Goal: Find specific page/section: Find specific page/section

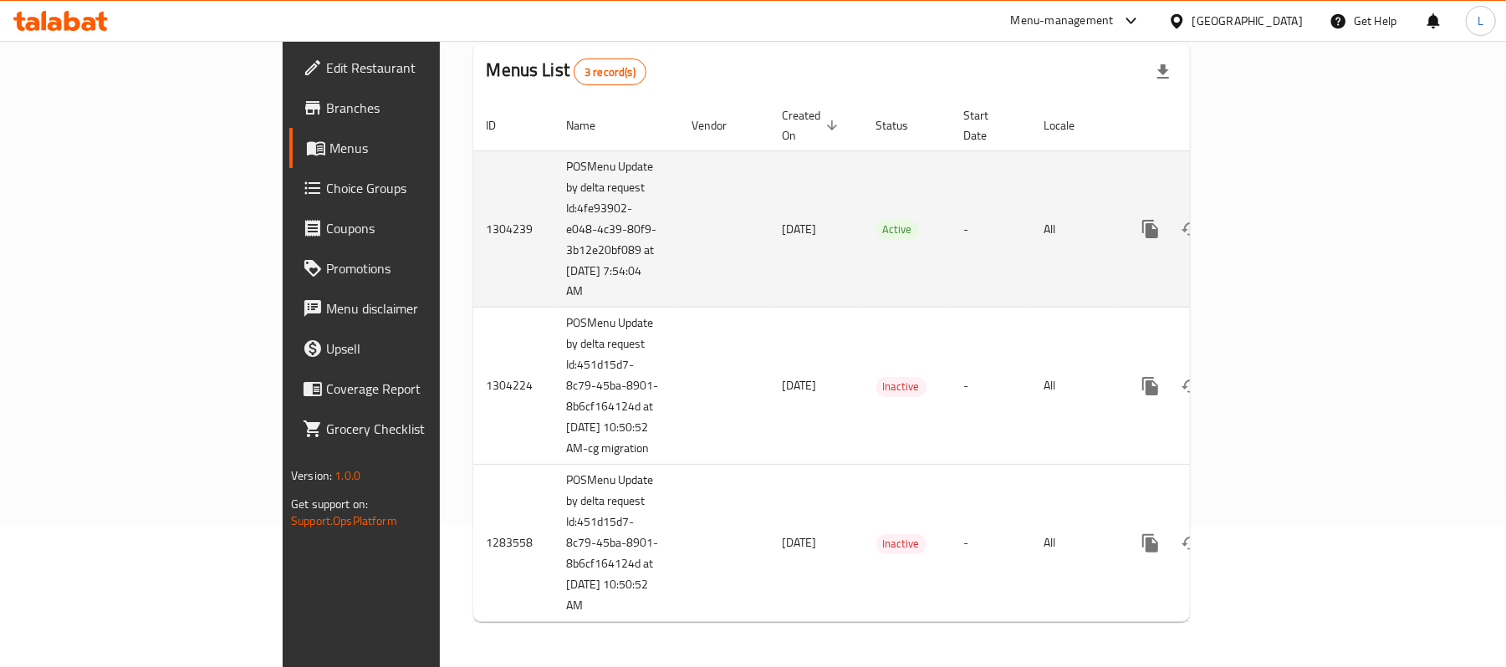
scroll to position [148, 0]
drag, startPoint x: 389, startPoint y: 168, endPoint x: 425, endPoint y: 249, distance: 88.7
click at [554, 249] on td "POSMenu Update by delta request Id:4fe93902-e048-4c39-80f9-3b12e20bf089 at [DAT…" at bounding box center [616, 227] width 125 height 157
drag, startPoint x: 379, startPoint y: 248, endPoint x: 400, endPoint y: 268, distance: 29.6
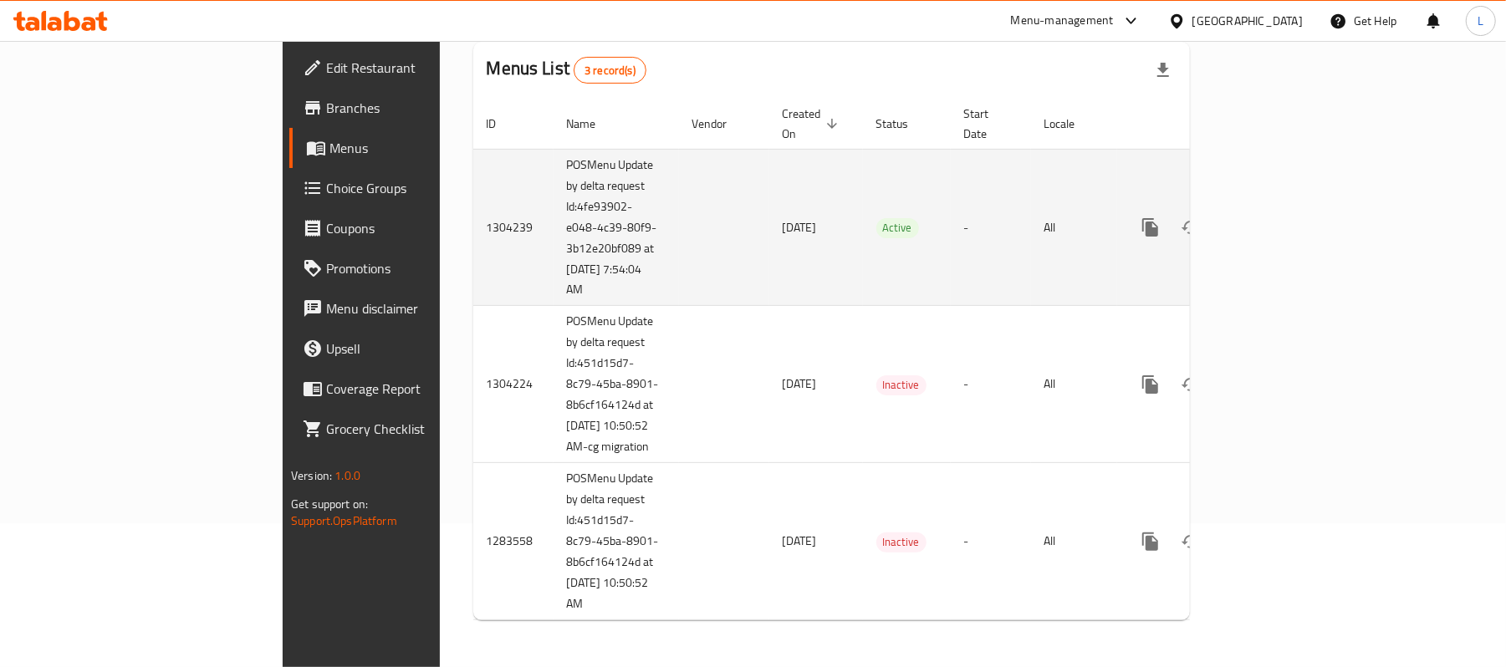
click at [554, 268] on td "POSMenu Update by delta request Id:4fe93902-e048-4c39-80f9-3b12e20bf089 at [DAT…" at bounding box center [616, 227] width 125 height 157
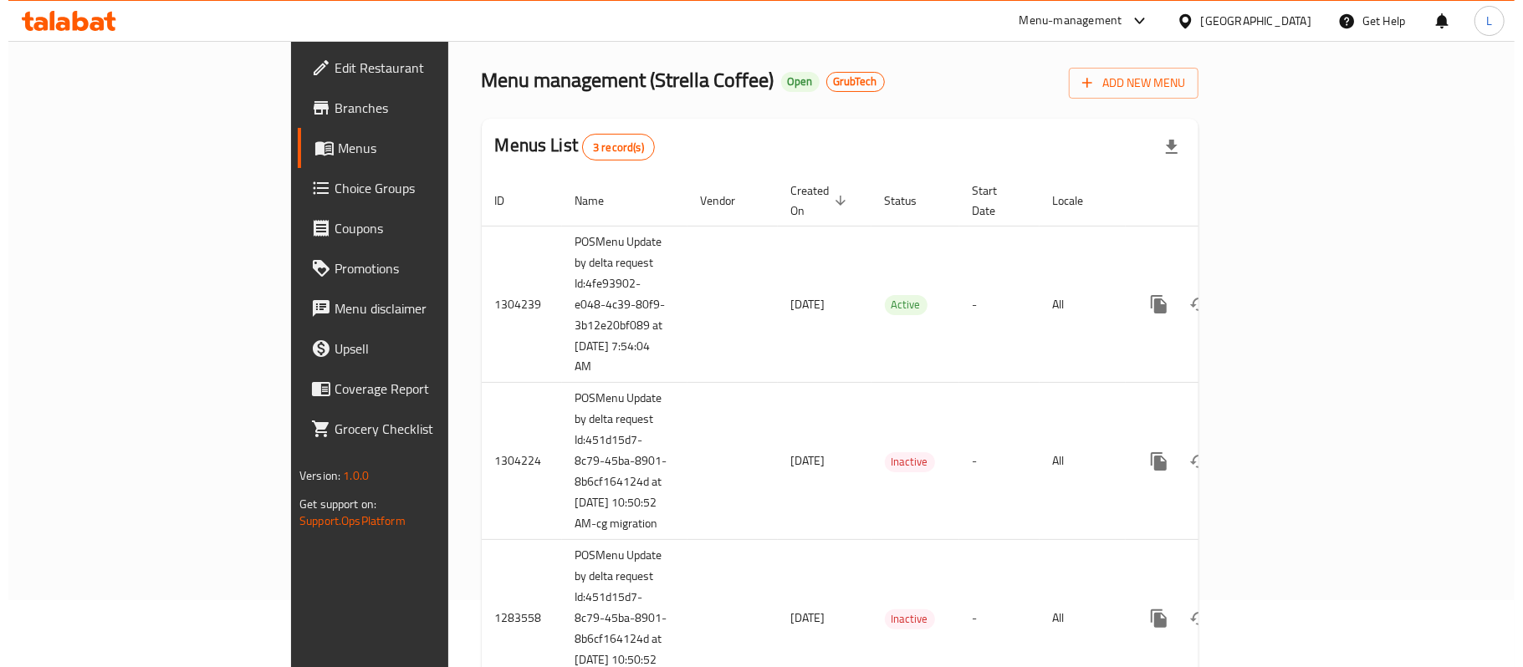
scroll to position [0, 0]
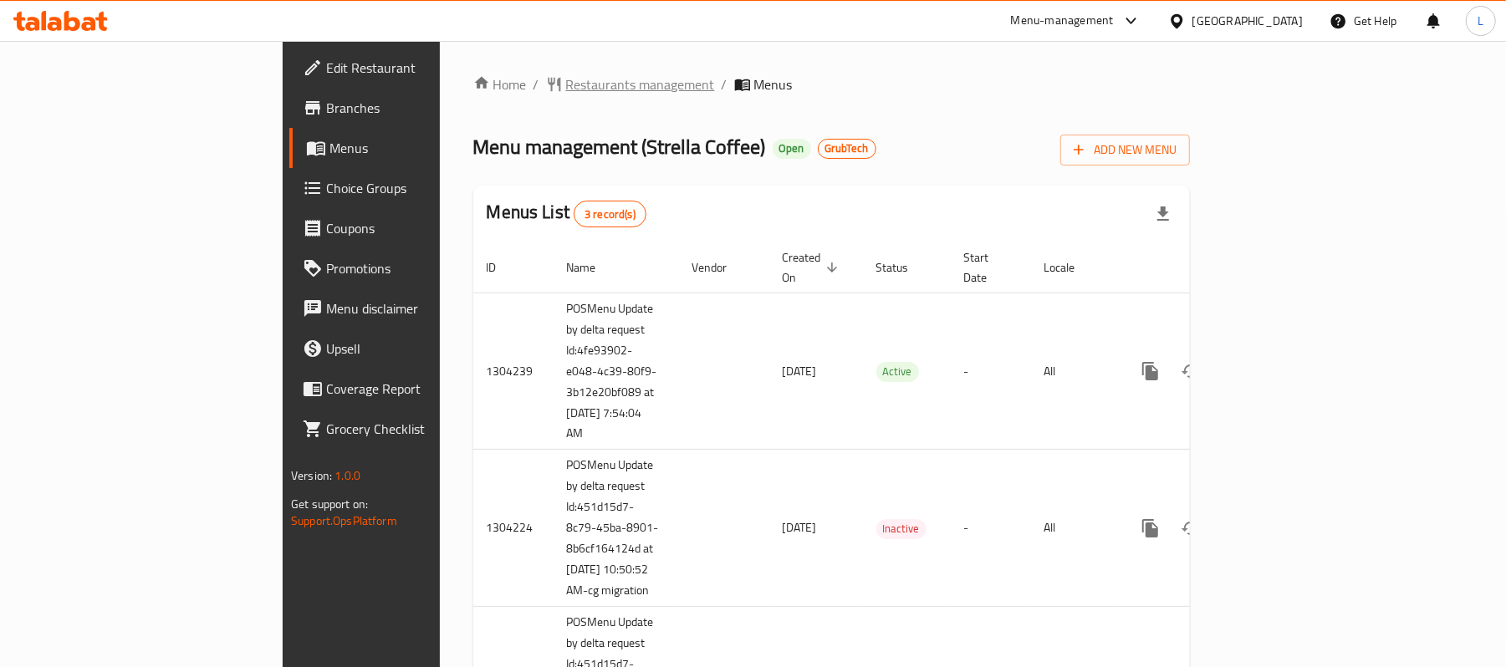
click at [566, 84] on span "Restaurants management" at bounding box center [640, 84] width 149 height 20
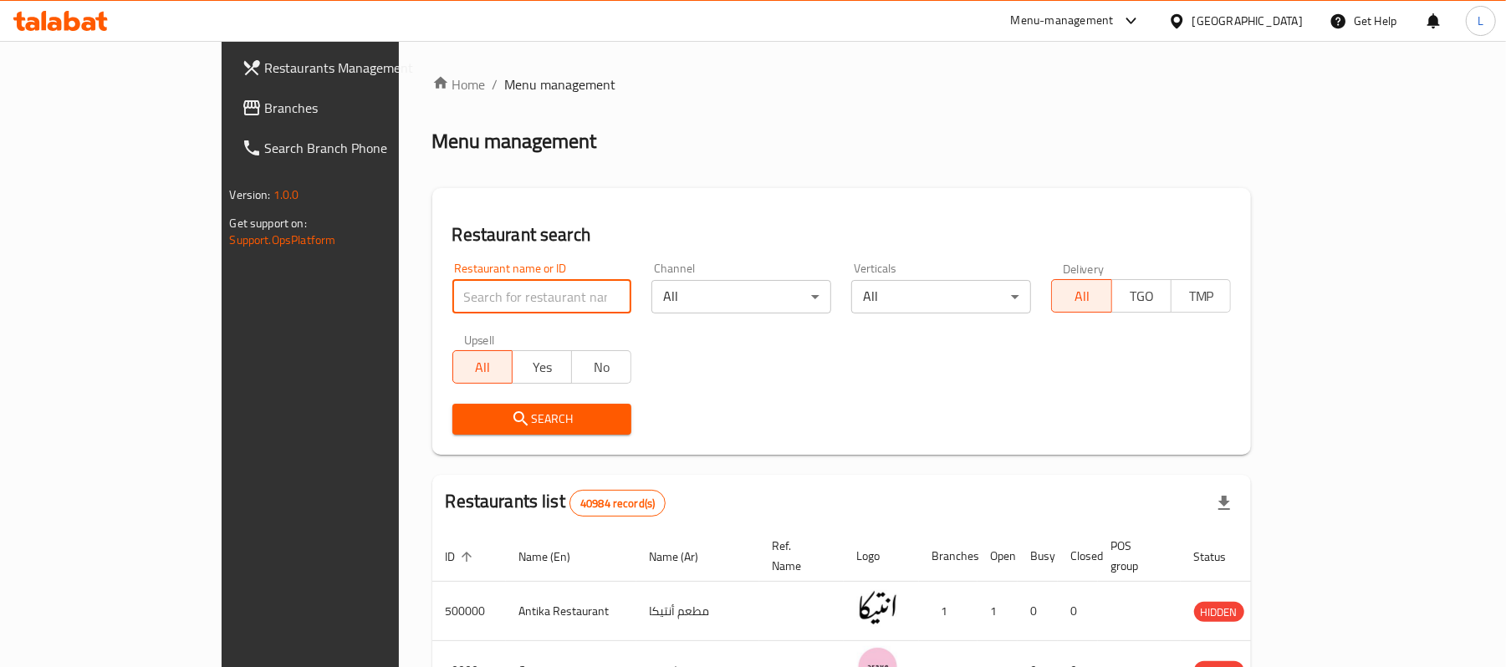
click at [452, 289] on input "search" at bounding box center [542, 296] width 180 height 33
paste input "692017"
type input "692017"
click button "Search" at bounding box center [542, 419] width 180 height 31
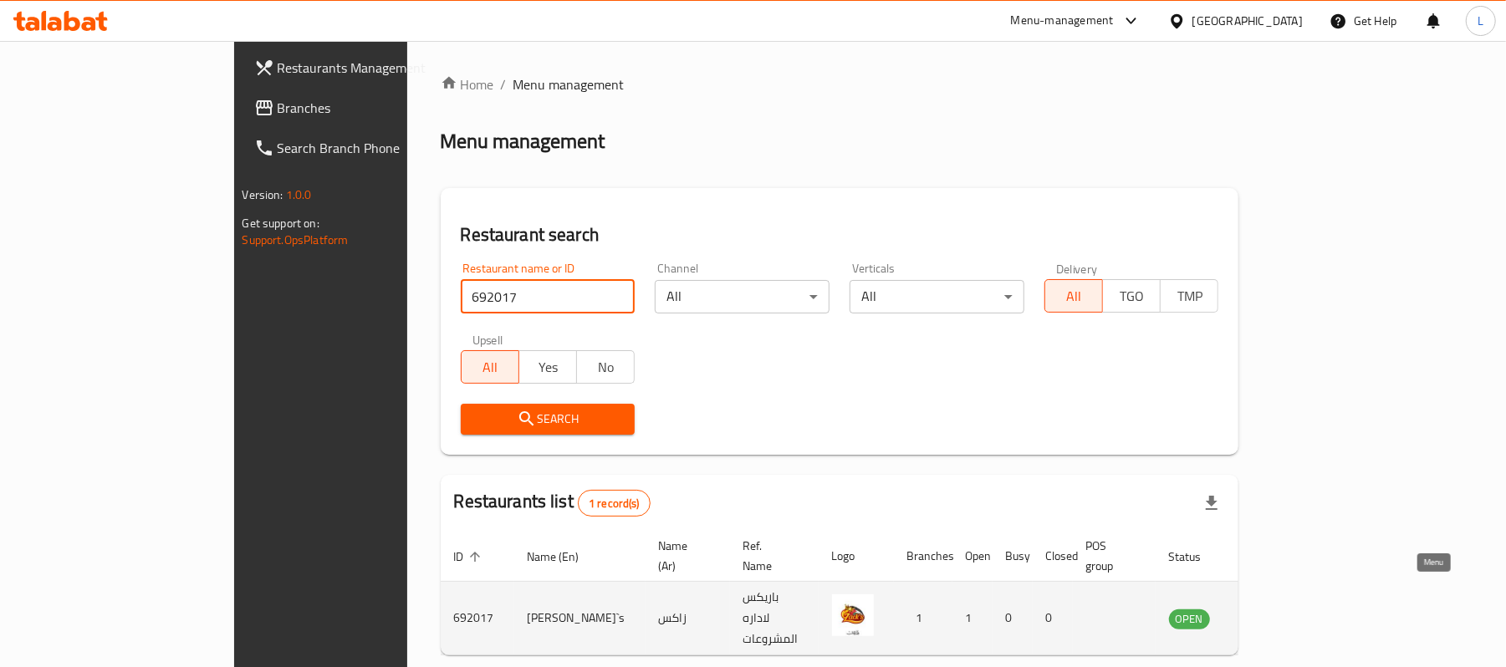
click at [1277, 609] on icon "enhanced table" at bounding box center [1267, 619] width 20 height 20
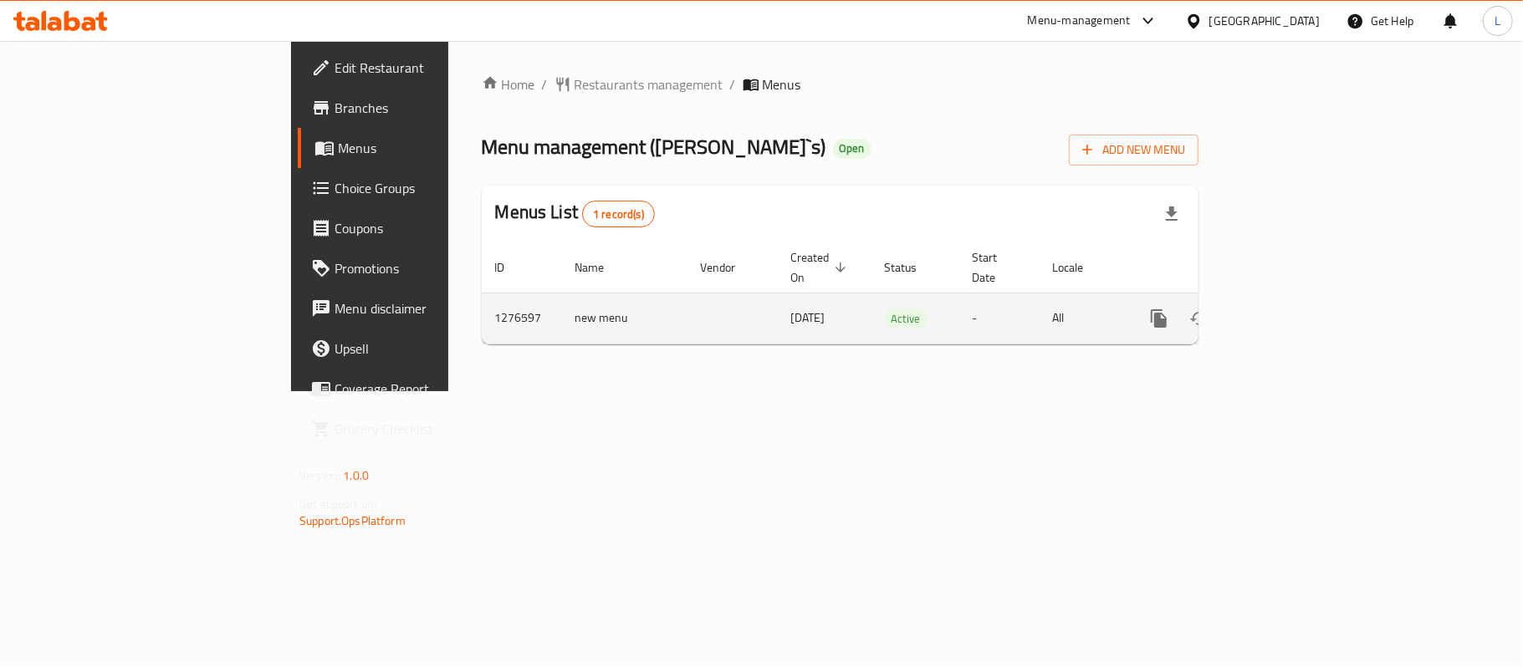
click at [1290, 309] on icon "enhanced table" at bounding box center [1279, 319] width 20 height 20
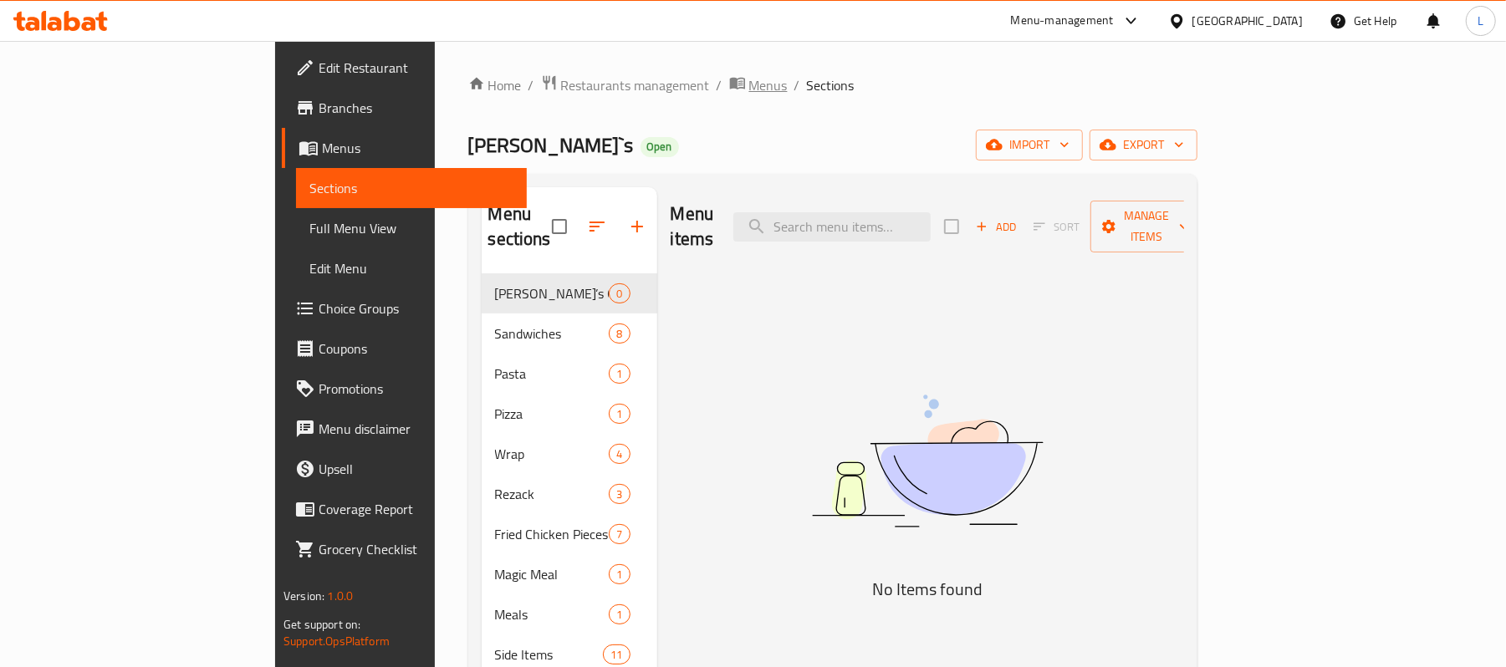
click at [749, 92] on span "Menus" at bounding box center [768, 85] width 38 height 20
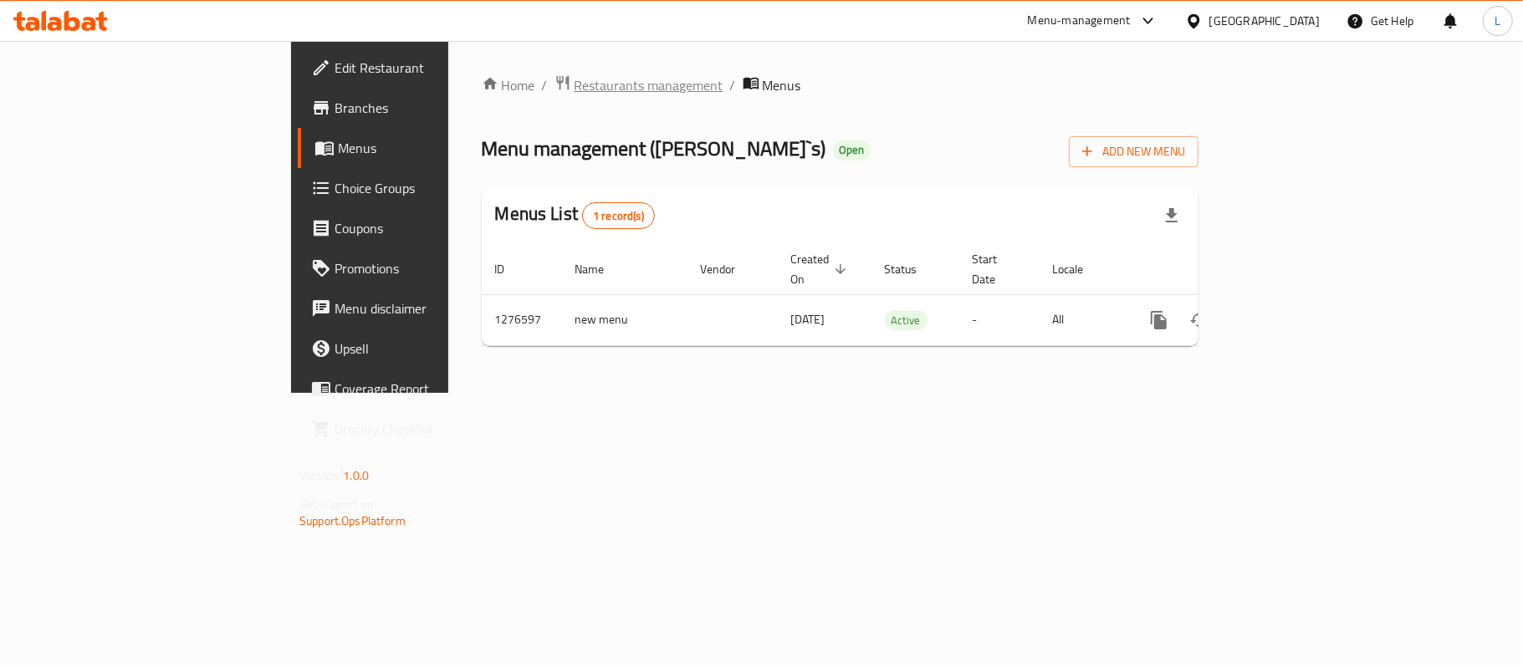
click at [575, 85] on span "Restaurants management" at bounding box center [649, 85] width 149 height 20
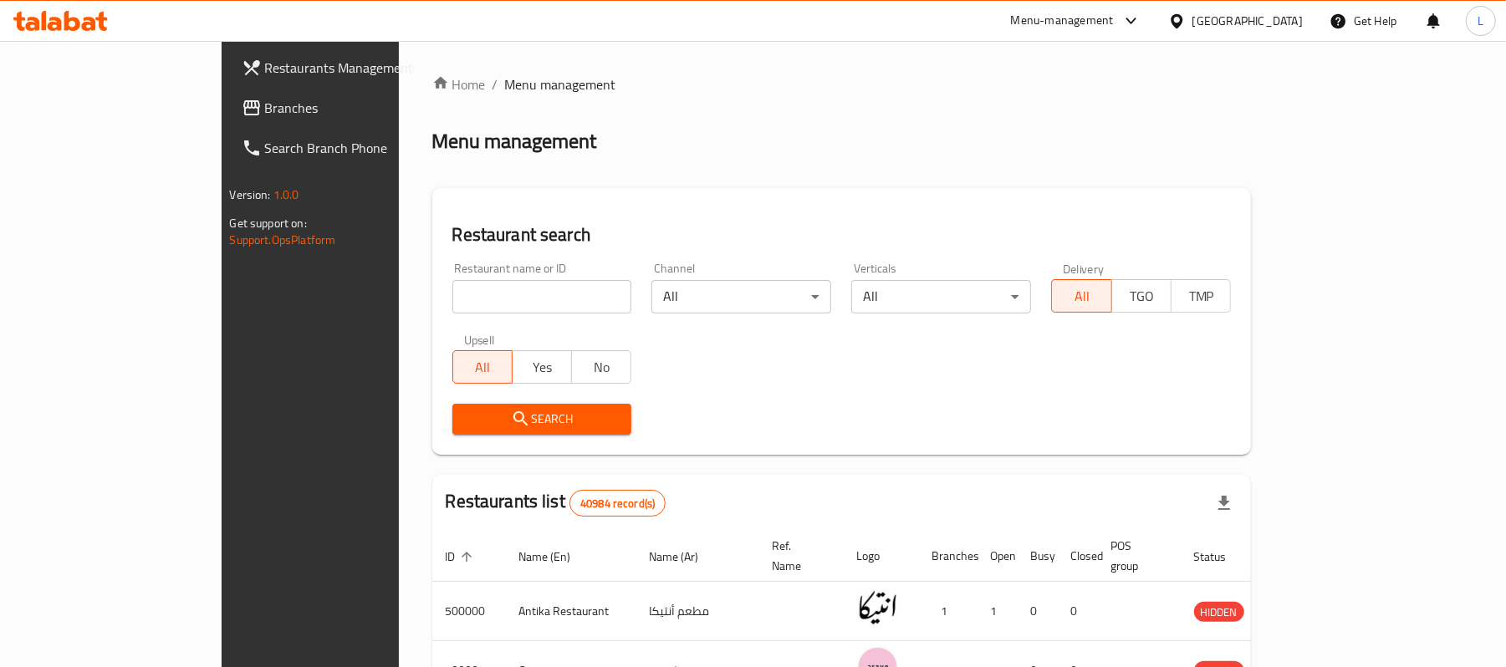
click at [452, 302] on input "search" at bounding box center [542, 296] width 180 height 33
paste input "692017"
type input "692017"
click button "Search" at bounding box center [542, 419] width 180 height 31
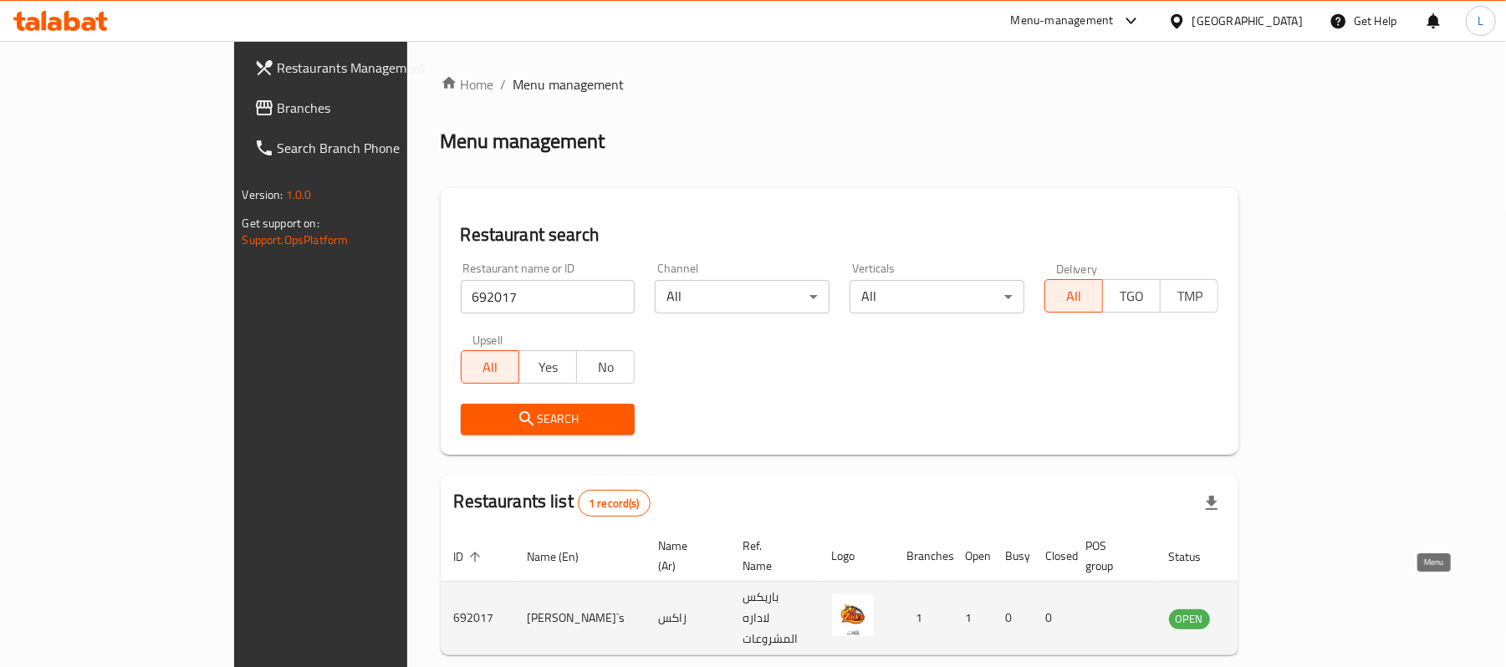
click at [1276, 612] on icon "enhanced table" at bounding box center [1267, 619] width 18 height 14
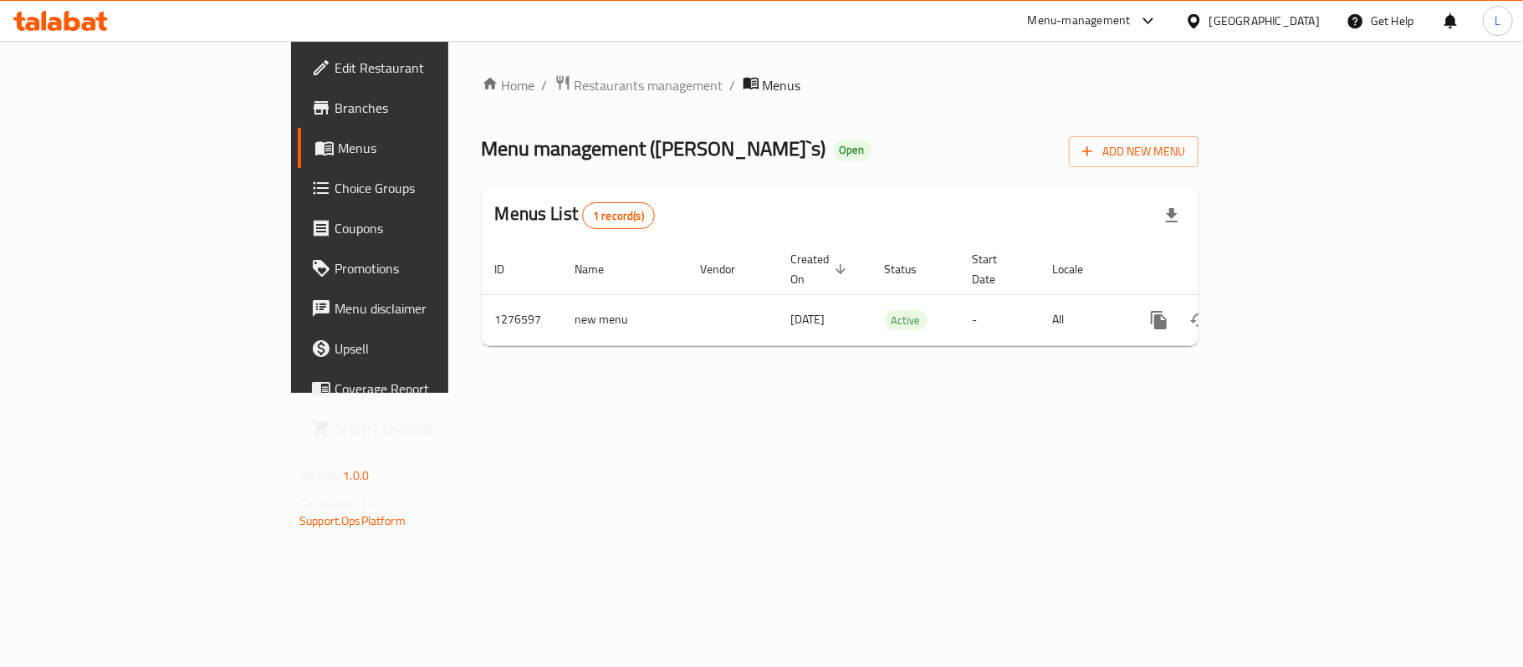
click at [335, 117] on span "Branches" at bounding box center [433, 108] width 197 height 20
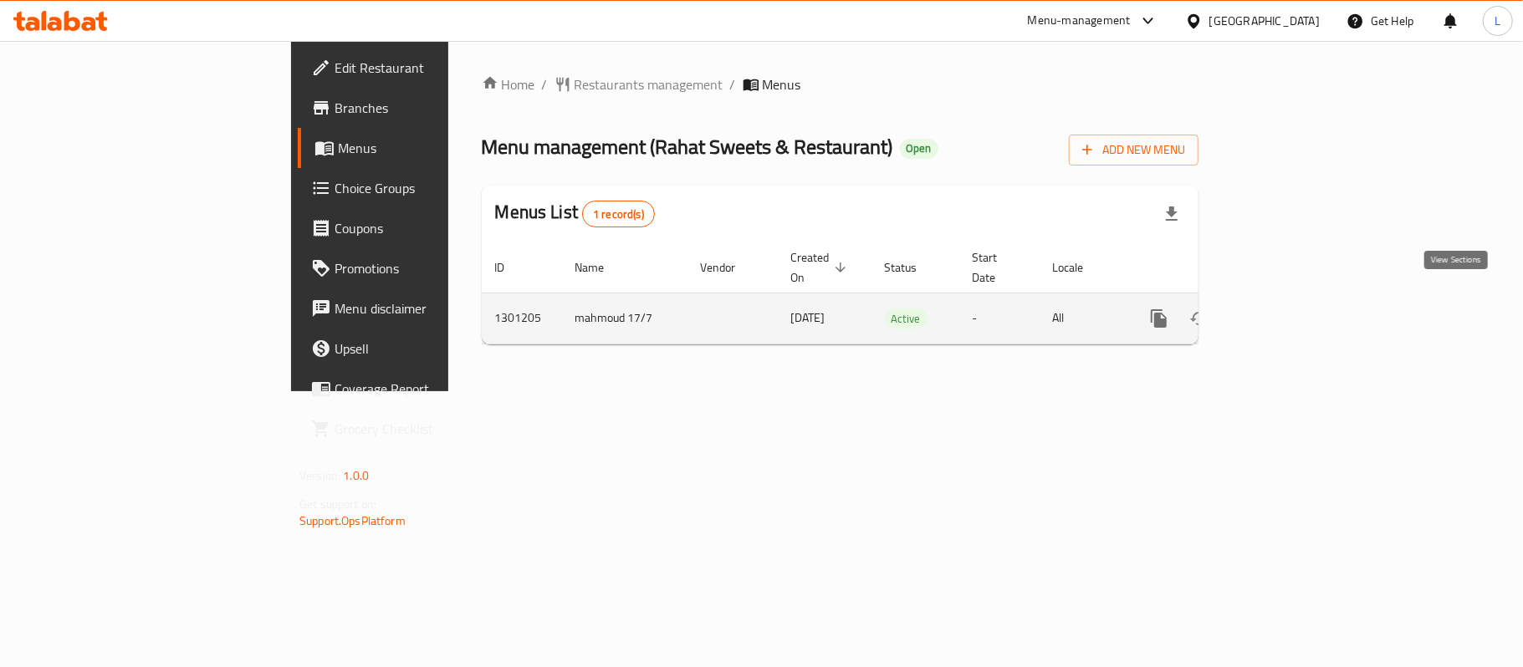
click at [1290, 309] on icon "enhanced table" at bounding box center [1279, 319] width 20 height 20
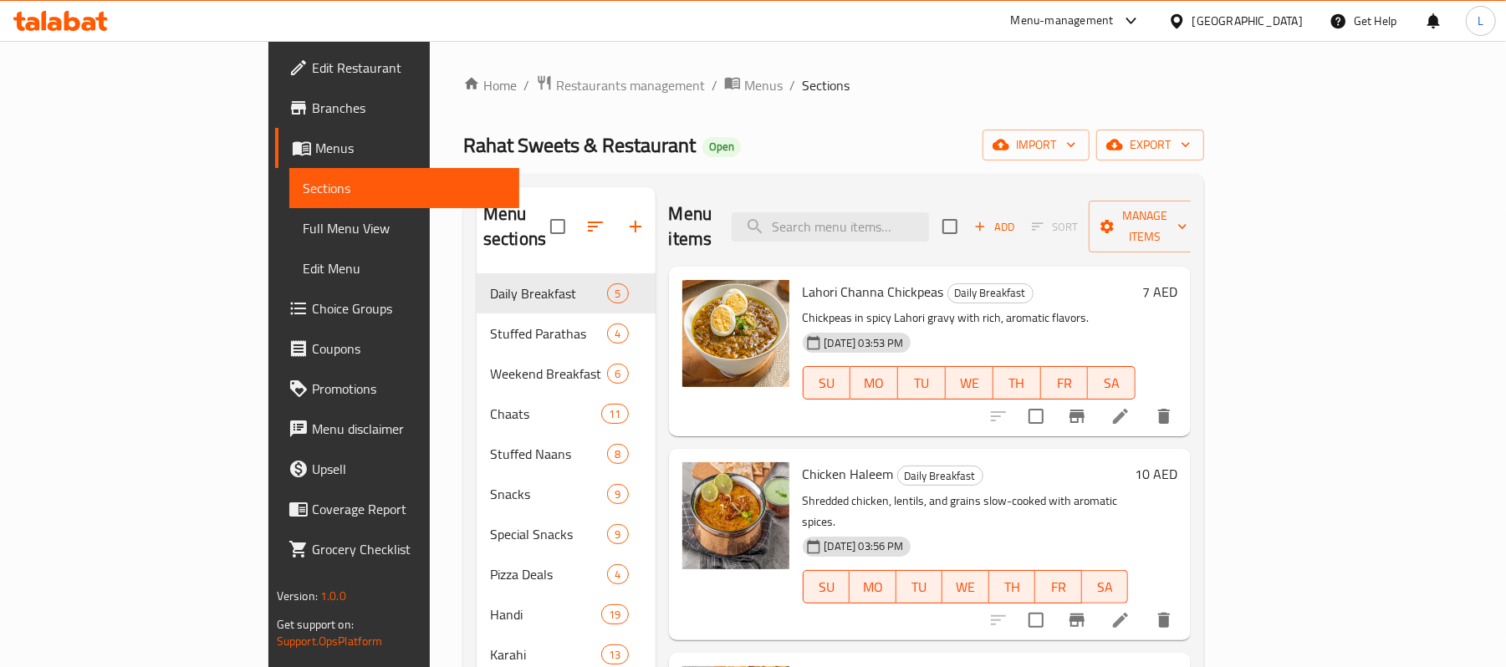
click at [463, 131] on span "Rahat Sweets & Restaurant" at bounding box center [579, 145] width 232 height 38
copy span "Rahat Sweets & Restaurant"
click at [556, 78] on span "Restaurants management" at bounding box center [630, 85] width 149 height 20
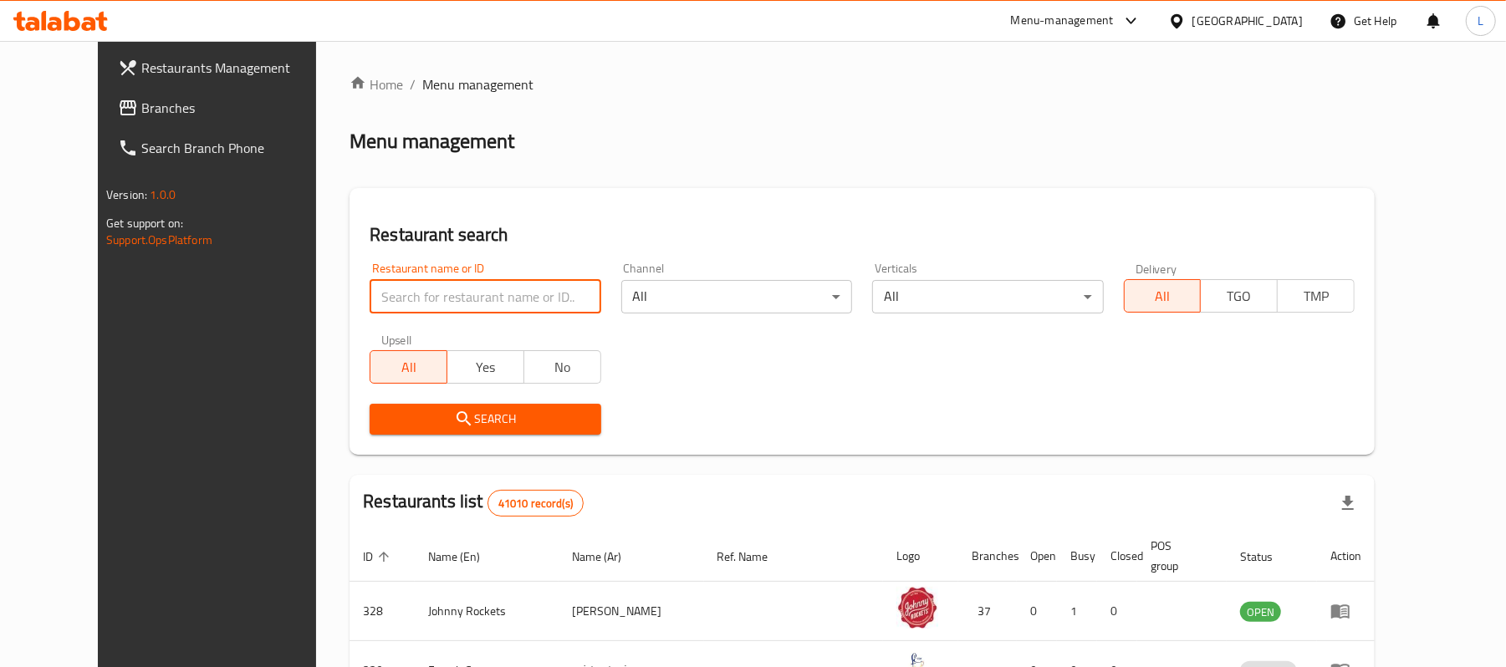
click at [416, 303] on input "search" at bounding box center [485, 296] width 231 height 33
paste input "Rahat Sweets & Restaurant"
click button "Search" at bounding box center [485, 419] width 231 height 31
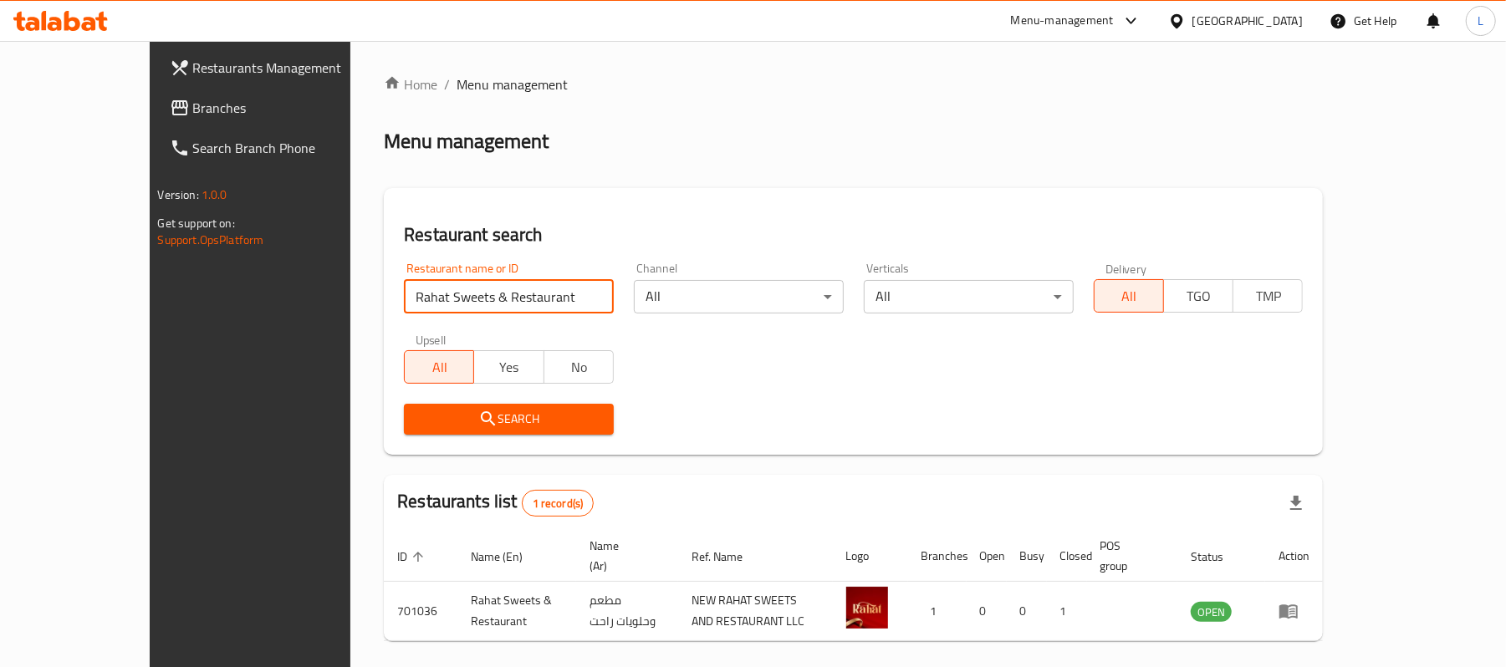
drag, startPoint x: 490, startPoint y: 299, endPoint x: 0, endPoint y: 321, distance: 490.6
click at [150, 321] on div "Restaurants Management Branches Search Branch Phone Version: 1.0.0 Get support …" at bounding box center [754, 386] width 1208 height 691
paste input "663462"
type input "663462"
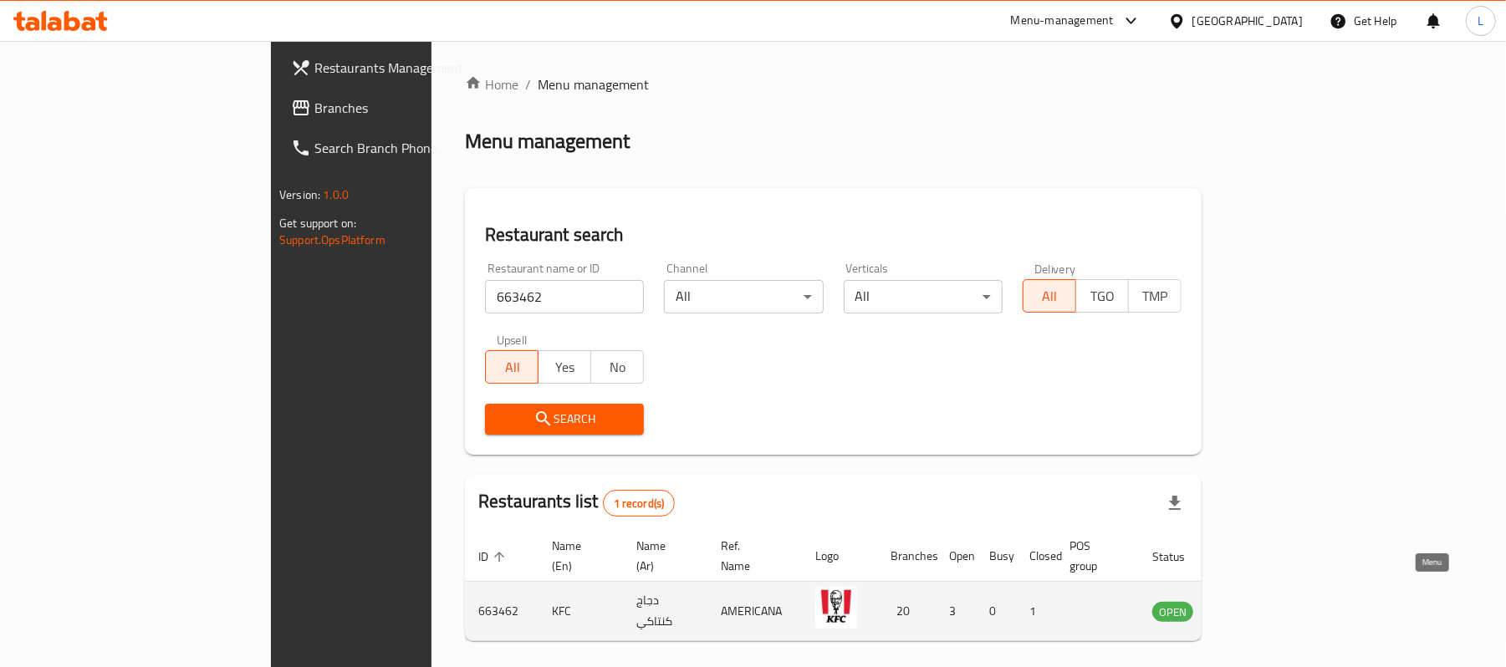
click at [1260, 603] on icon "enhanced table" at bounding box center [1250, 611] width 20 height 20
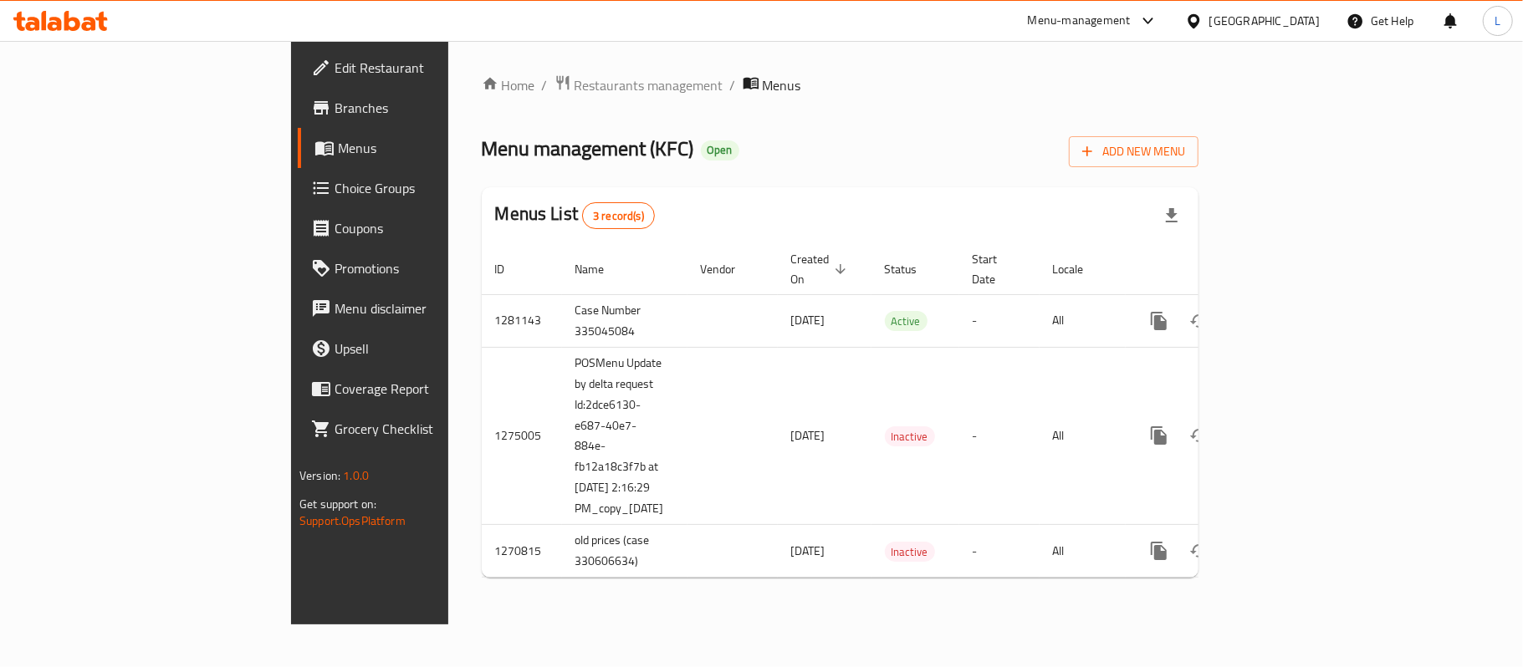
click at [335, 112] on span "Branches" at bounding box center [433, 108] width 197 height 20
